Goal: Information Seeking & Learning: Learn about a topic

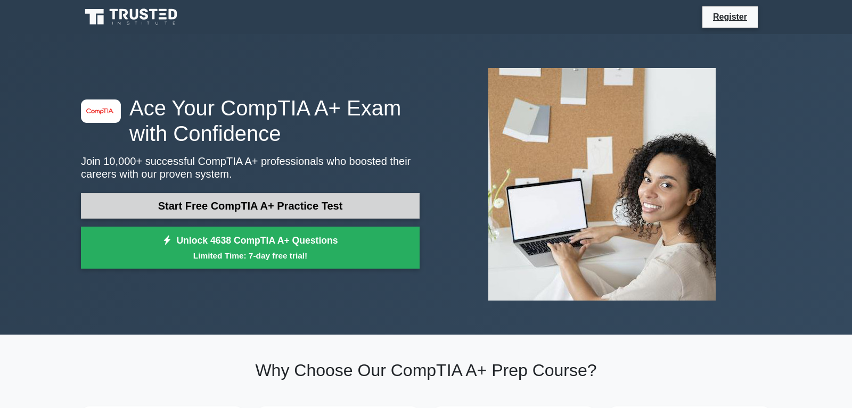
click at [224, 206] on link "Start Free CompTIA A+ Practice Test" at bounding box center [250, 206] width 339 height 26
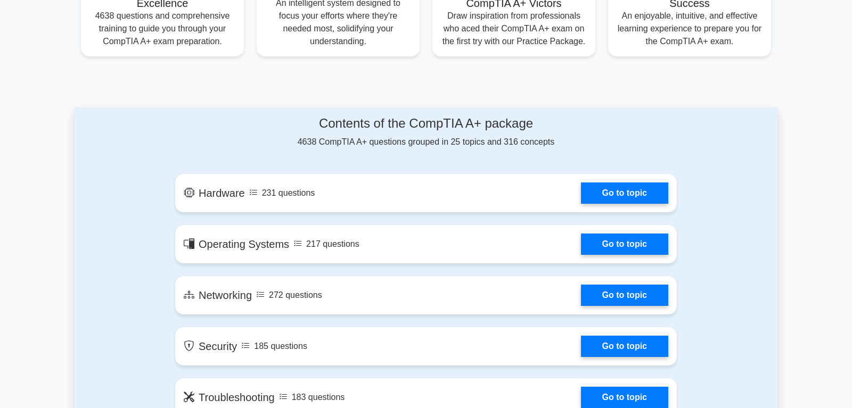
scroll to position [489, 0]
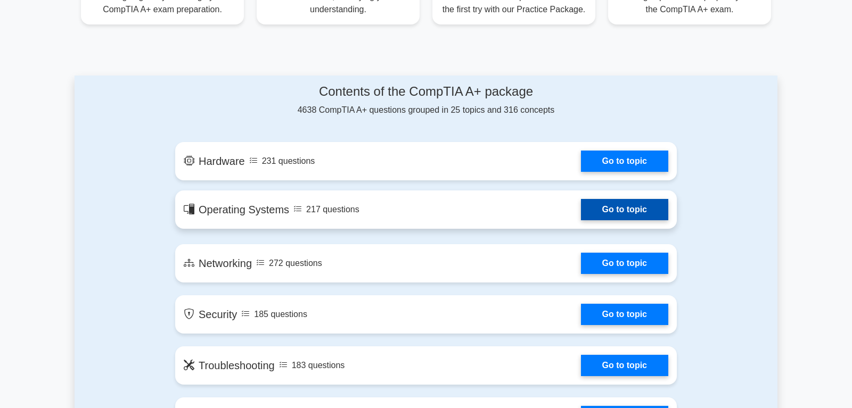
click at [636, 212] on link "Go to topic" at bounding box center [624, 209] width 87 height 21
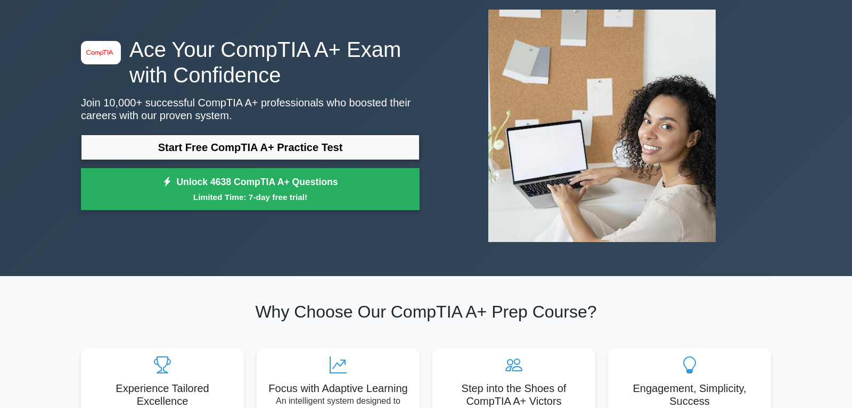
scroll to position [0, 0]
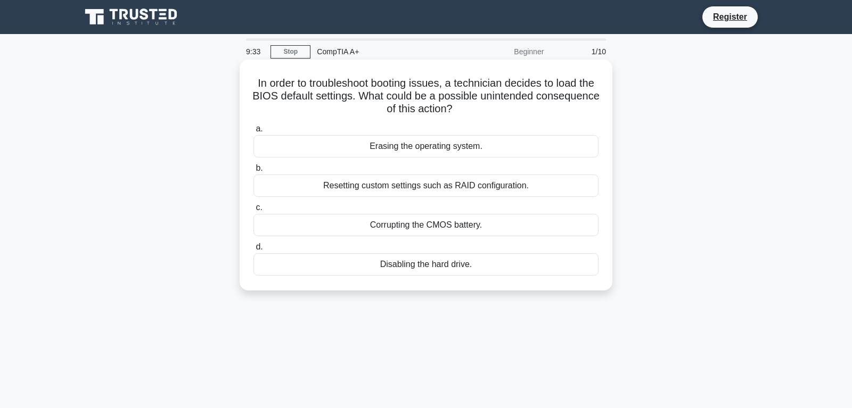
click at [399, 228] on div "Corrupting the CMOS battery." at bounding box center [425, 225] width 345 height 22
click at [253, 211] on input "c. Corrupting the CMOS battery." at bounding box center [253, 207] width 0 height 7
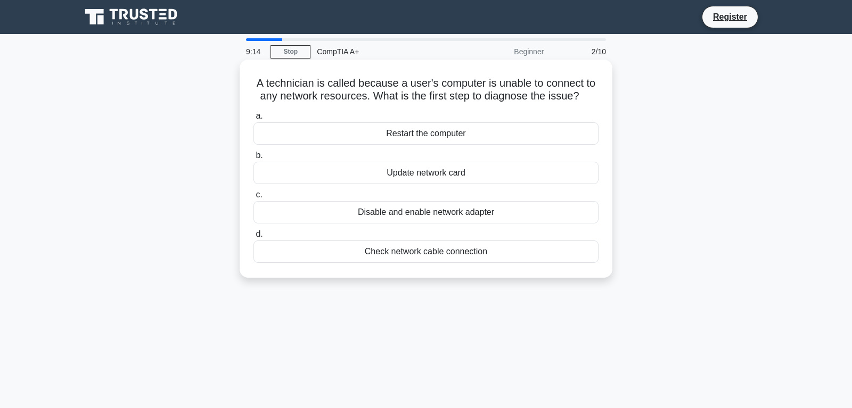
click at [393, 173] on div "Update network card" at bounding box center [425, 173] width 345 height 22
click at [253, 159] on input "b. Update network card" at bounding box center [253, 155] width 0 height 7
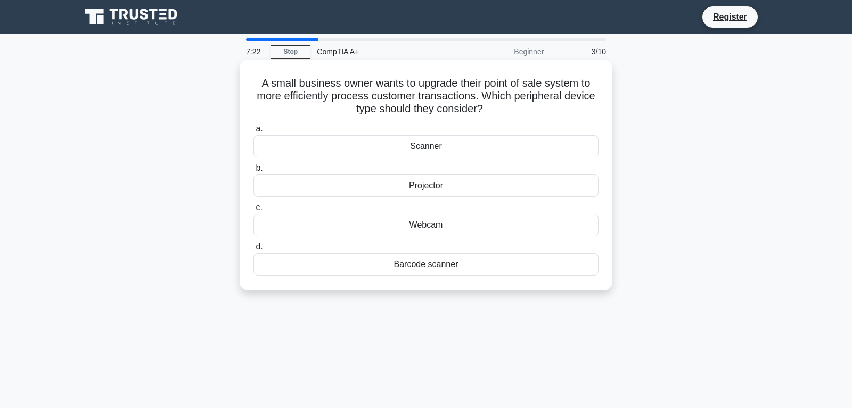
click at [350, 261] on div "Barcode scanner" at bounding box center [425, 264] width 345 height 22
click at [253, 251] on input "d. Barcode scanner" at bounding box center [253, 247] width 0 height 7
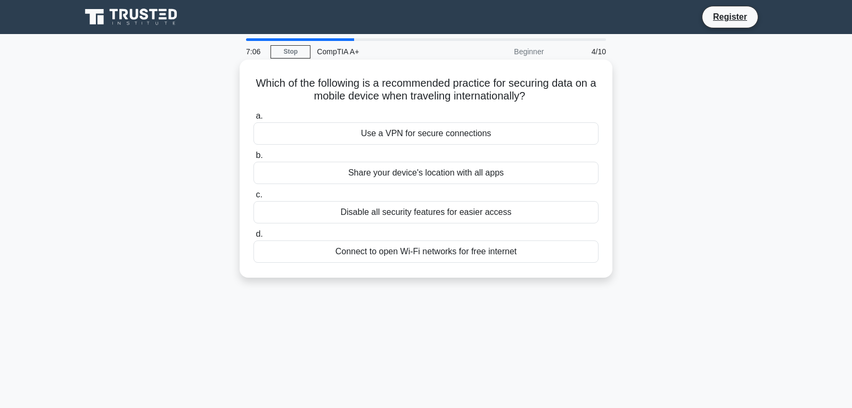
click at [389, 133] on div "Use a VPN for secure connections" at bounding box center [425, 133] width 345 height 22
click at [253, 120] on input "a. Use a VPN for secure connections" at bounding box center [253, 116] width 0 height 7
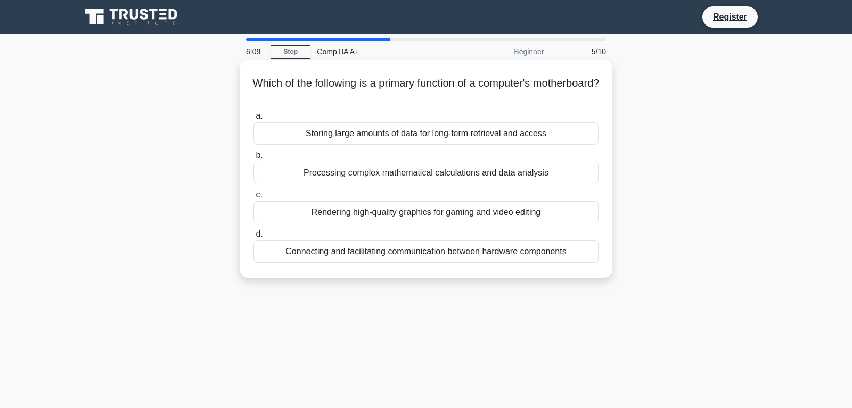
click at [337, 177] on div "Processing complex mathematical calculations and data analysis" at bounding box center [425, 173] width 345 height 22
click at [253, 159] on input "b. Processing complex mathematical calculations and data analysis" at bounding box center [253, 155] width 0 height 7
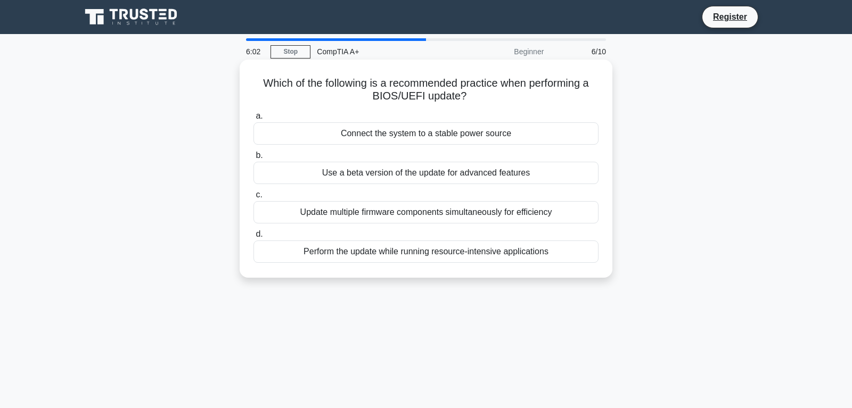
click at [364, 138] on div "Connect the system to a stable power source" at bounding box center [425, 133] width 345 height 22
click at [253, 120] on input "a. Connect the system to a stable power source" at bounding box center [253, 116] width 0 height 7
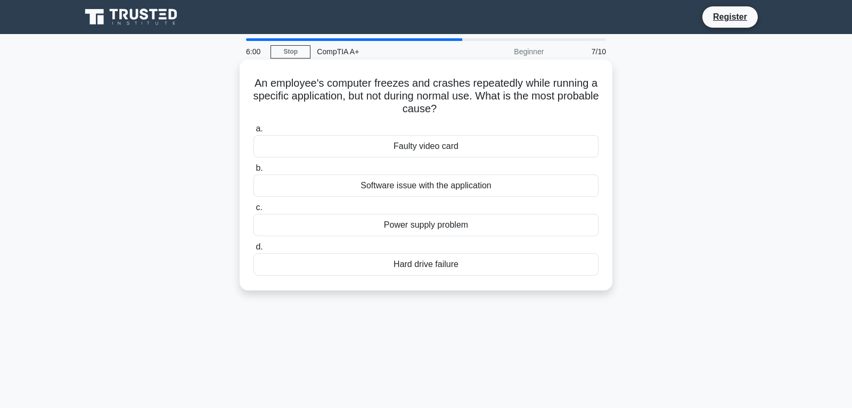
click at [390, 189] on div "Software issue with the application" at bounding box center [425, 186] width 345 height 22
click at [253, 172] on input "b. Software issue with the application" at bounding box center [253, 168] width 0 height 7
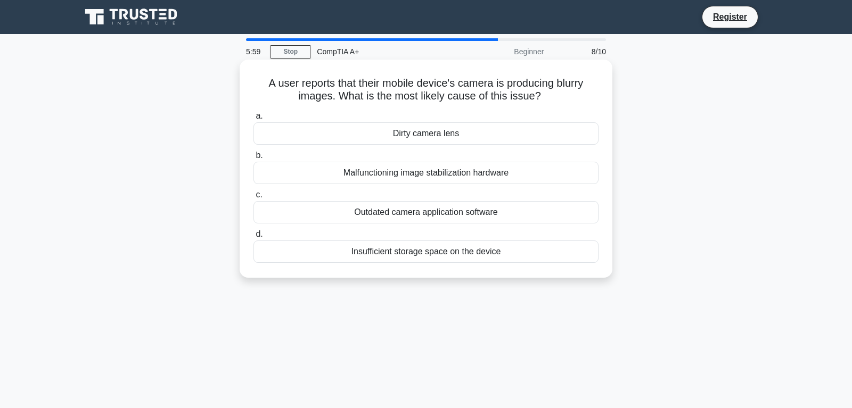
click at [392, 174] on div "Malfunctioning image stabilization hardware" at bounding box center [425, 173] width 345 height 22
click at [253, 159] on input "b. Malfunctioning image stabilization hardware" at bounding box center [253, 155] width 0 height 7
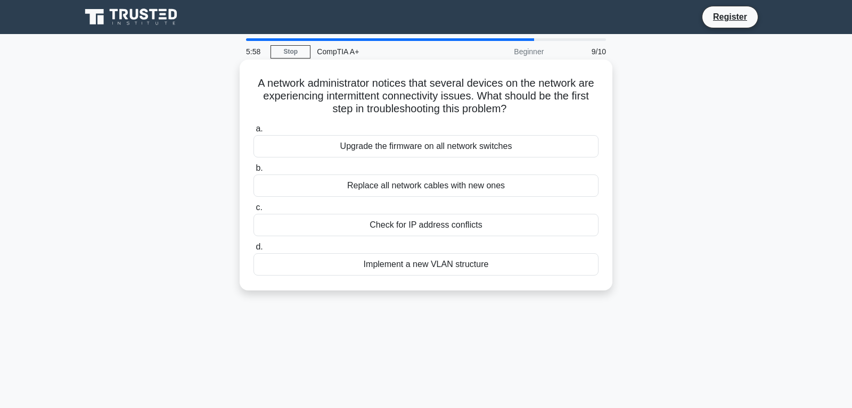
click at [387, 186] on div "Replace all network cables with new ones" at bounding box center [425, 186] width 345 height 22
click at [253, 172] on input "b. Replace all network cables with new ones" at bounding box center [253, 168] width 0 height 7
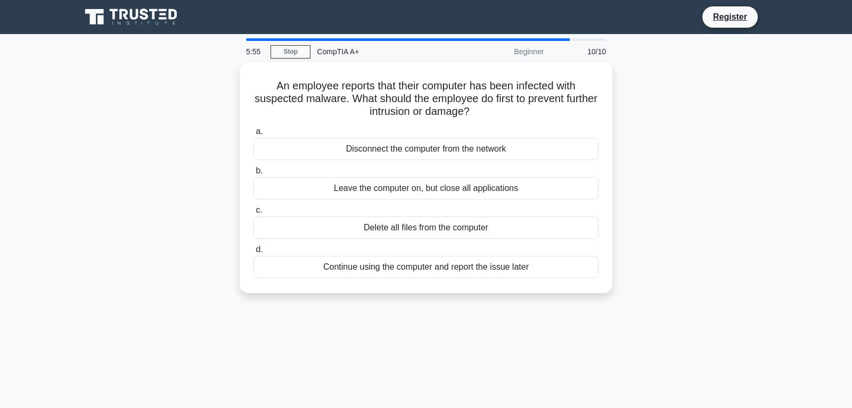
click at [387, 188] on div "Leave the computer on, but close all applications" at bounding box center [425, 188] width 345 height 22
click at [253, 175] on input "b. Leave the computer on, but close all applications" at bounding box center [253, 171] width 0 height 7
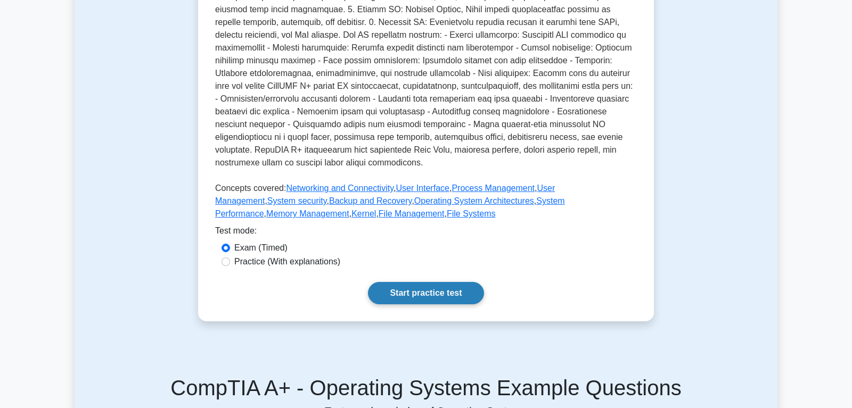
scroll to position [380, 0]
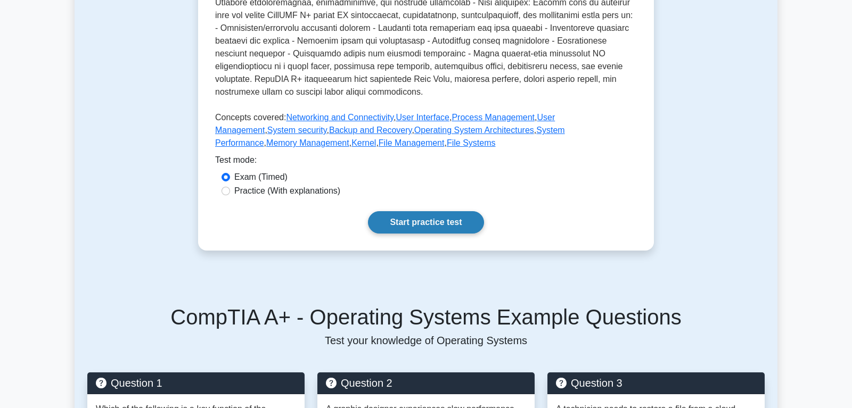
click at [399, 230] on link "Start practice test" at bounding box center [426, 222] width 116 height 22
